Goal: Navigation & Orientation: Find specific page/section

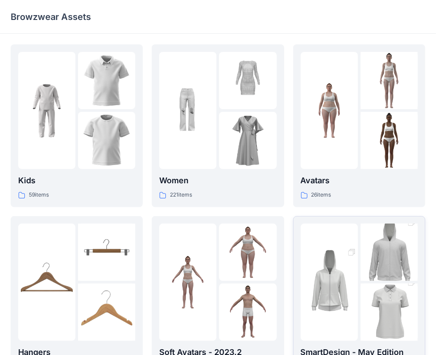
click at [361, 288] on img at bounding box center [389, 312] width 57 height 86
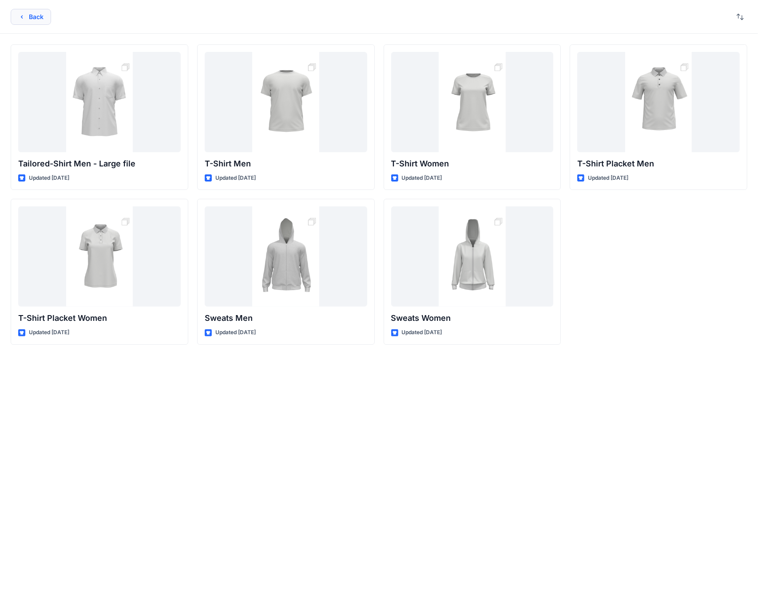
click at [47, 16] on button "Back" at bounding box center [31, 17] width 40 height 16
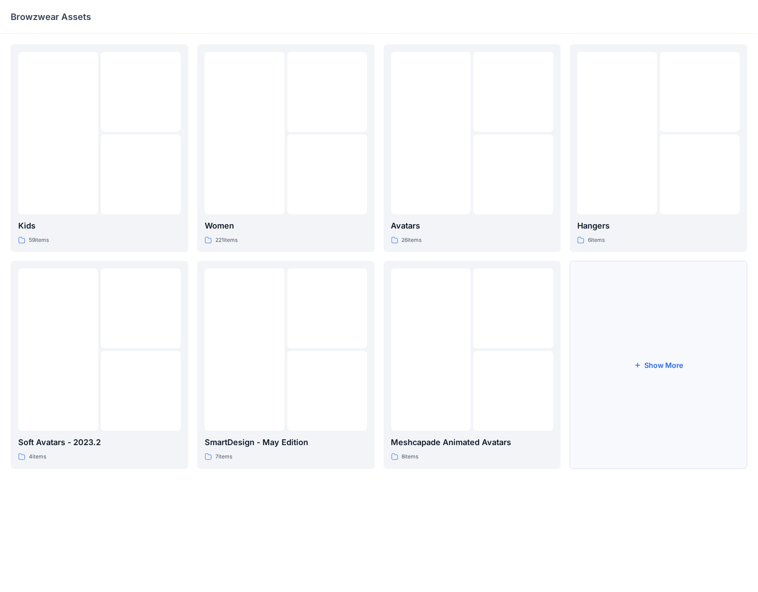
click at [436, 355] on button "Show More" at bounding box center [658, 365] width 178 height 208
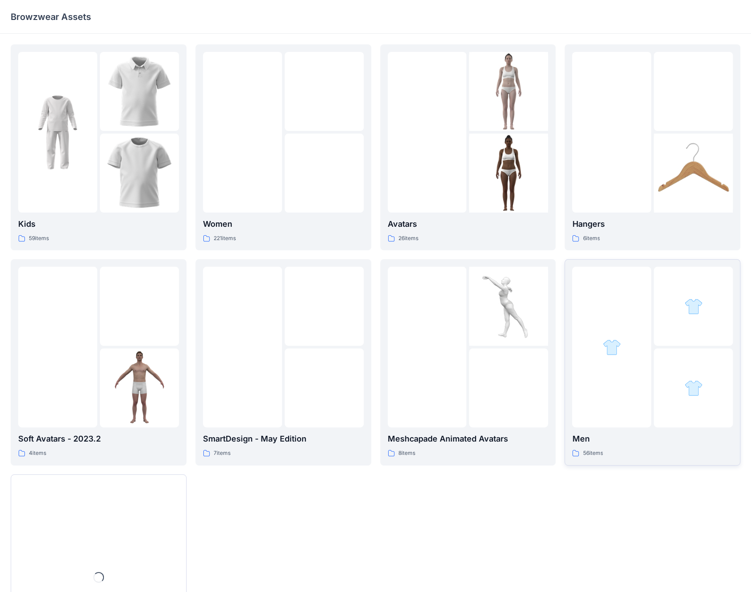
click at [436, 355] on div at bounding box center [692, 387] width 79 height 79
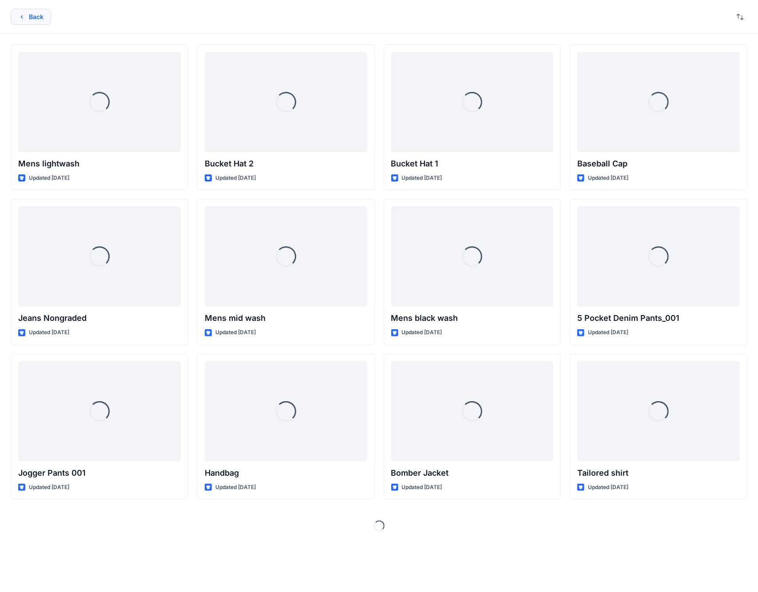
click at [24, 13] on icon "button" at bounding box center [21, 16] width 7 height 7
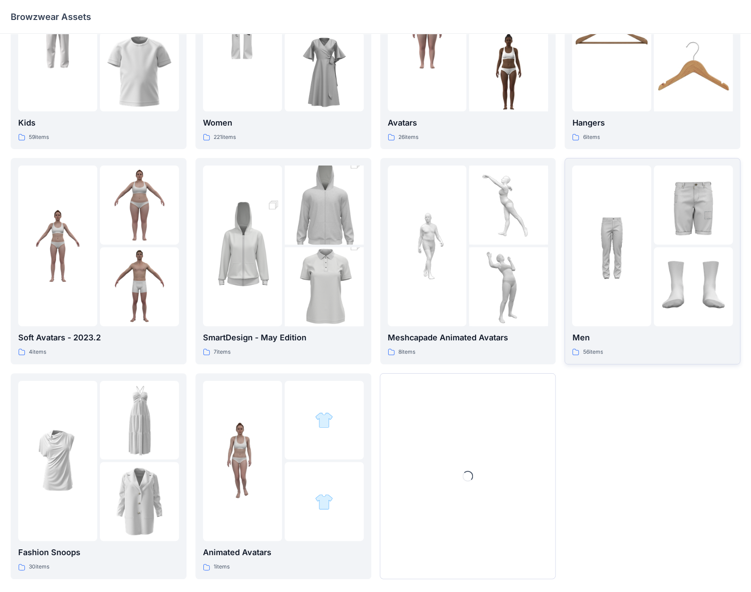
scroll to position [113, 0]
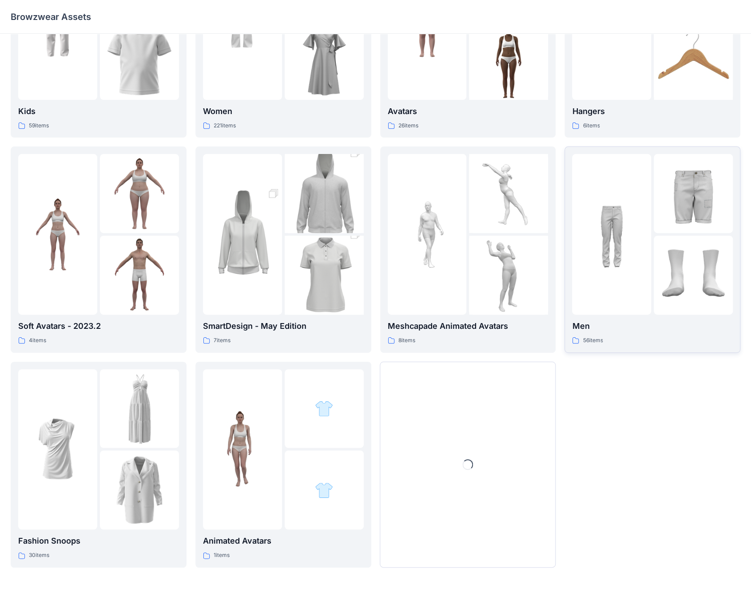
click at [436, 259] on img at bounding box center [692, 275] width 79 height 79
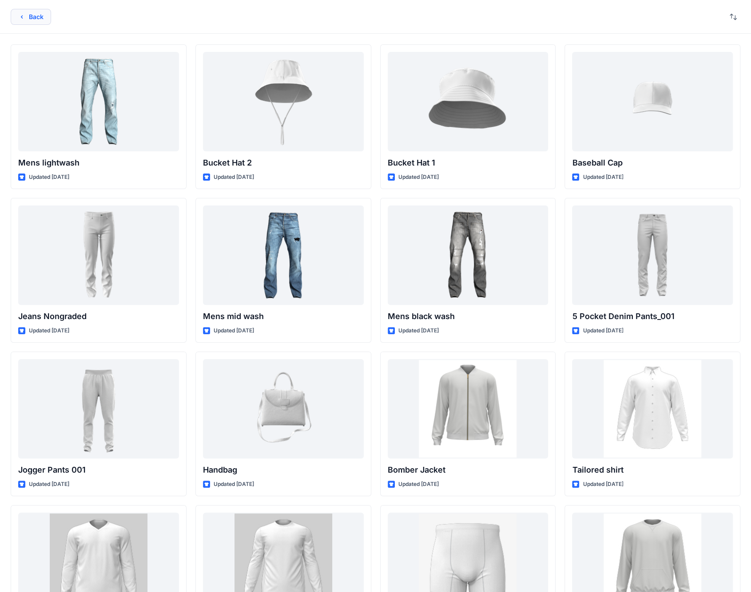
click at [19, 15] on icon "button" at bounding box center [21, 16] width 7 height 7
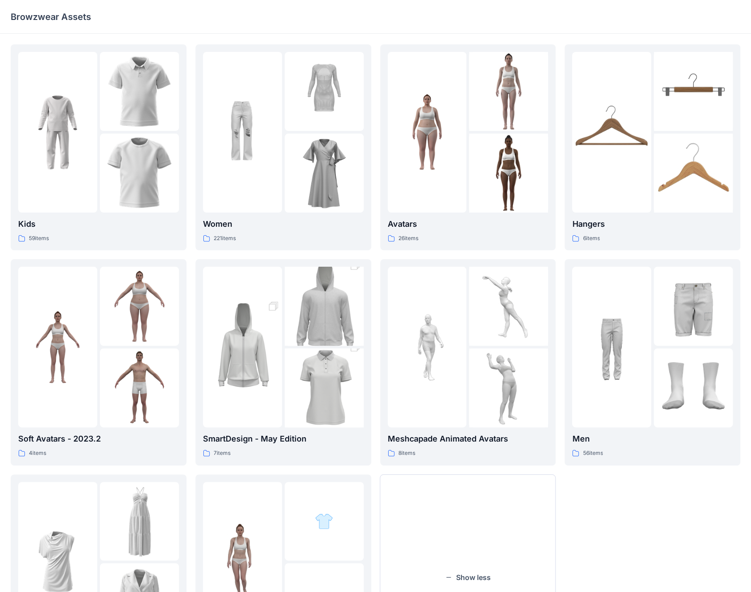
click at [64, 22] on p "Browzwear Assets" at bounding box center [51, 17] width 80 height 12
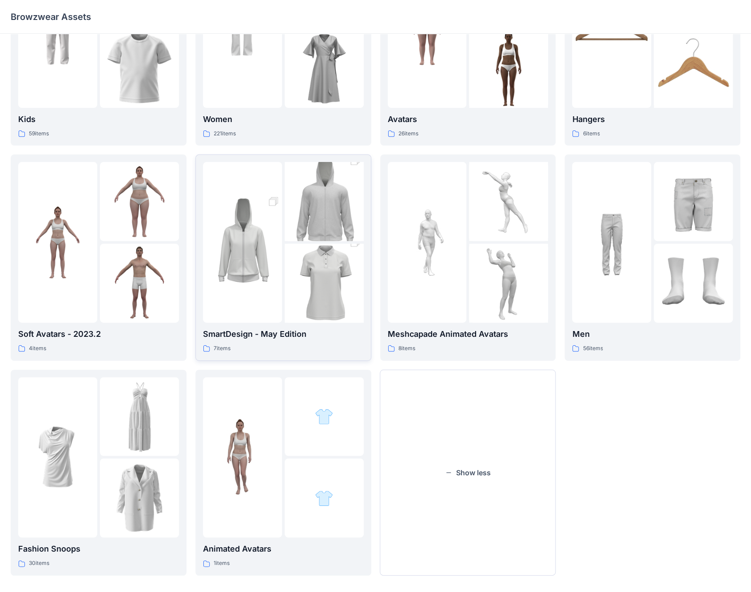
scroll to position [113, 0]
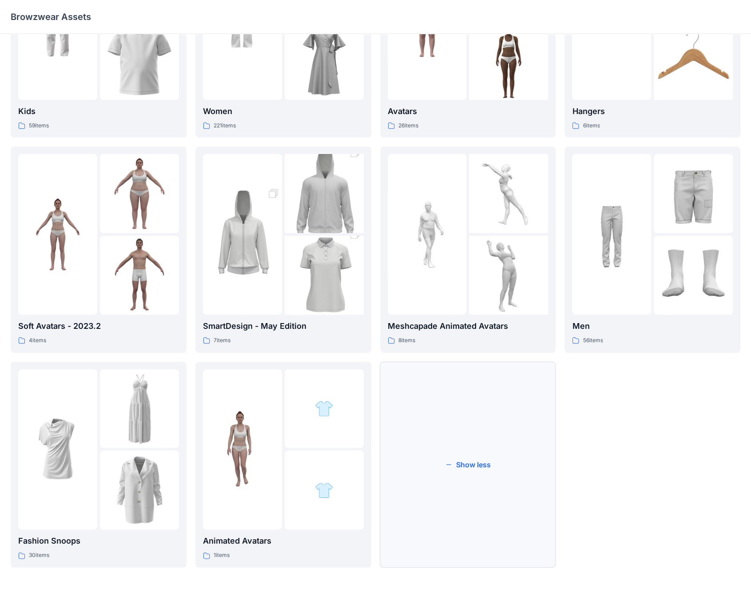
click at [436, 355] on button "Show less" at bounding box center [468, 465] width 176 height 206
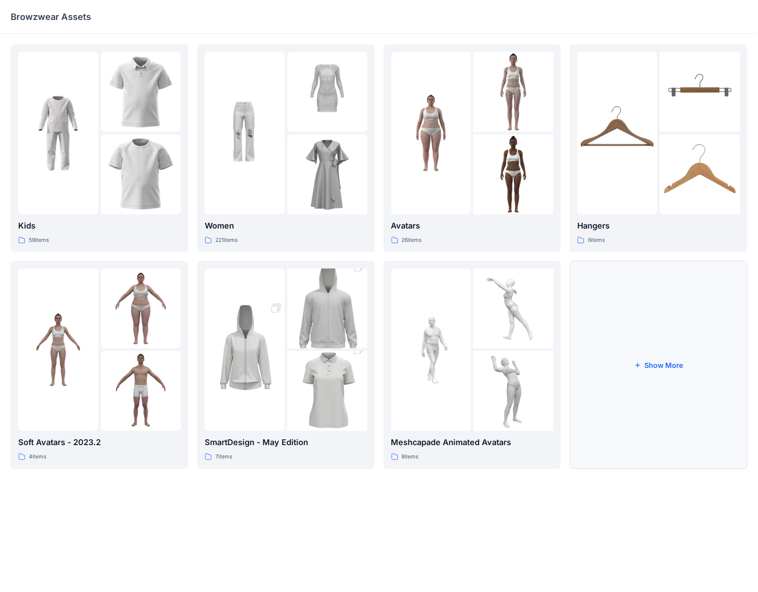
click at [436, 324] on button "Show More" at bounding box center [658, 365] width 178 height 208
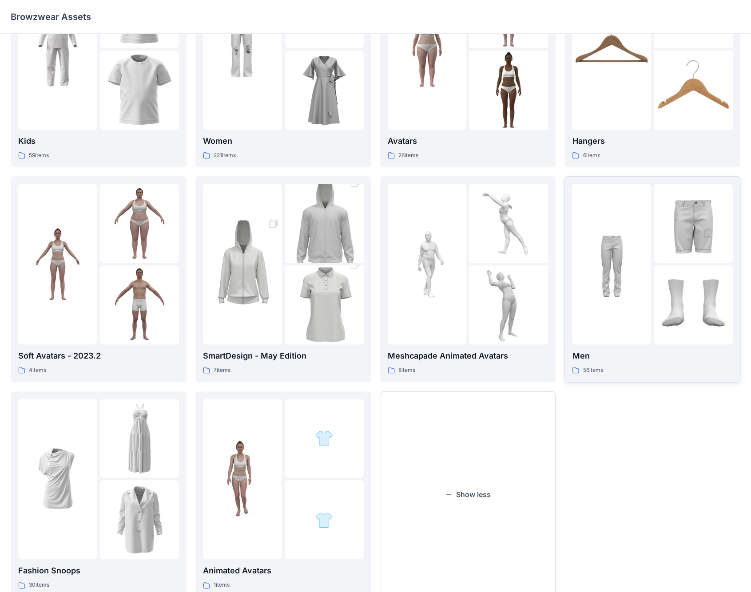
scroll to position [113, 0]
